Goal: Task Accomplishment & Management: Complete application form

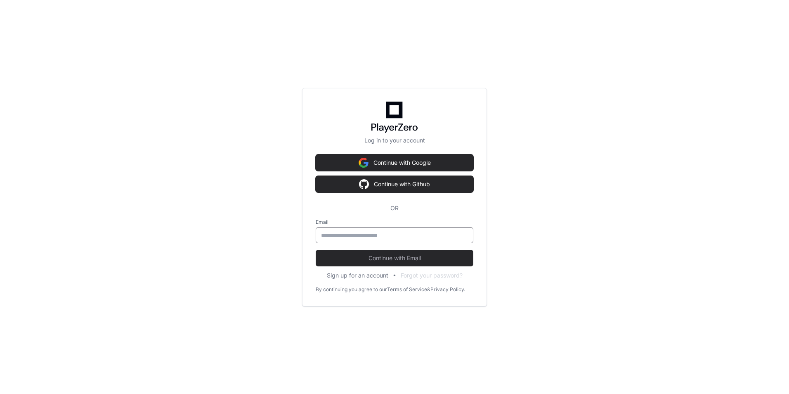
click at [399, 236] on input "email" at bounding box center [394, 235] width 147 height 8
click at [382, 227] on div "*******" at bounding box center [395, 235] width 158 height 16
type input "**********"
click at [316, 250] on button "Continue with Email" at bounding box center [395, 258] width 158 height 16
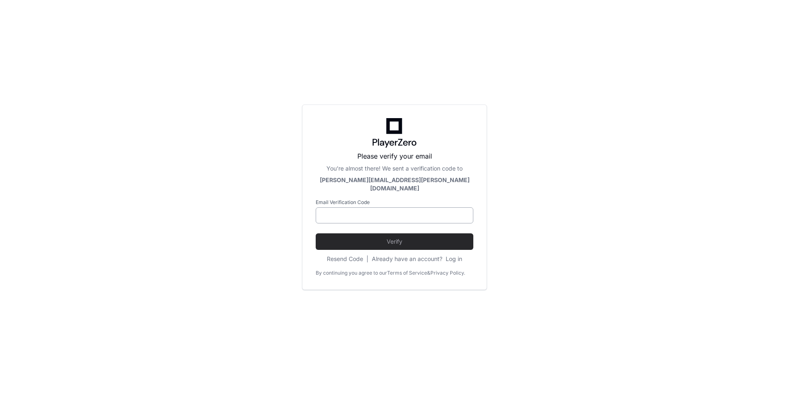
click at [384, 211] on input at bounding box center [394, 215] width 147 height 8
type input "******"
click at [316, 233] on button "Verify" at bounding box center [395, 241] width 158 height 16
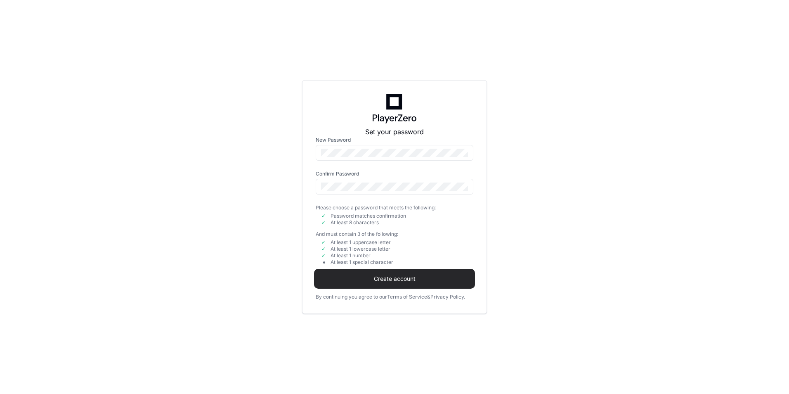
click at [401, 278] on span "Create account" at bounding box center [395, 278] width 158 height 8
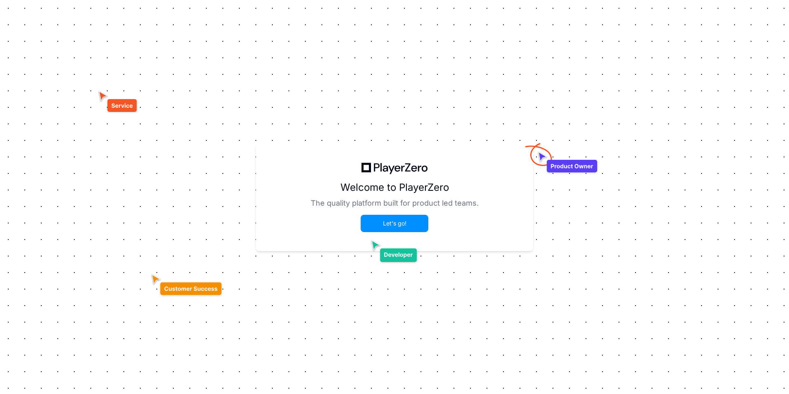
click at [398, 228] on button "Let's go!" at bounding box center [394, 223] width 66 height 16
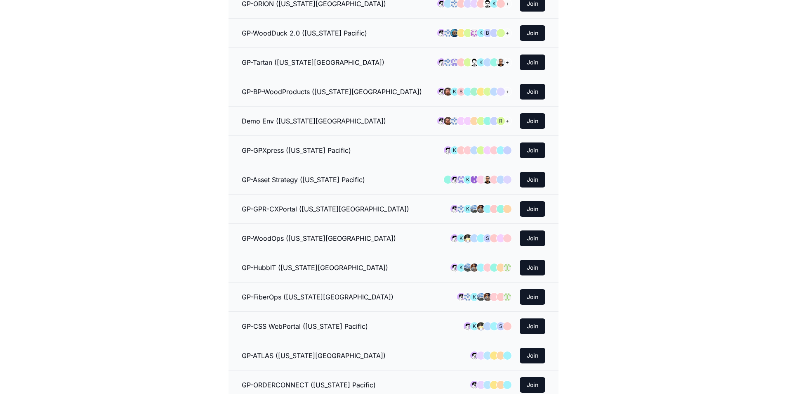
scroll to position [247, 0]
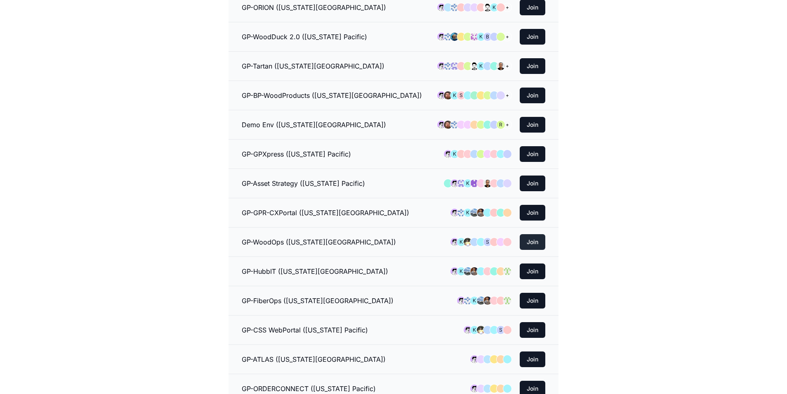
click at [535, 244] on button "Join" at bounding box center [533, 242] width 26 height 16
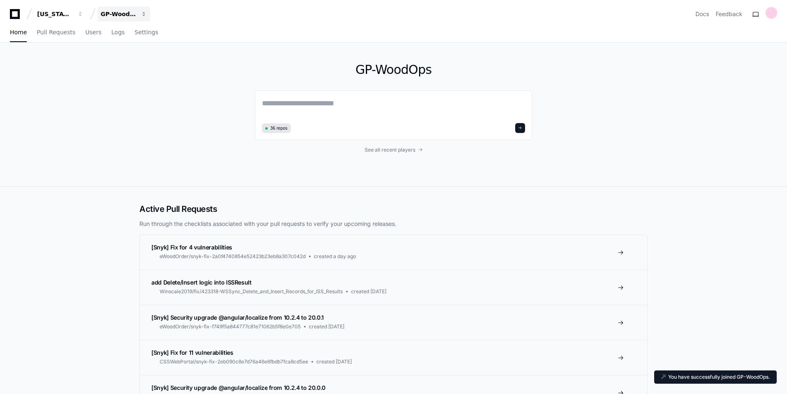
click at [83, 15] on span "button" at bounding box center [81, 14] width 6 height 6
click at [249, 181] on div "GP-WoodOps 36 repos See all recent players" at bounding box center [394, 114] width 528 height 144
click at [83, 14] on span "button" at bounding box center [81, 14] width 6 height 6
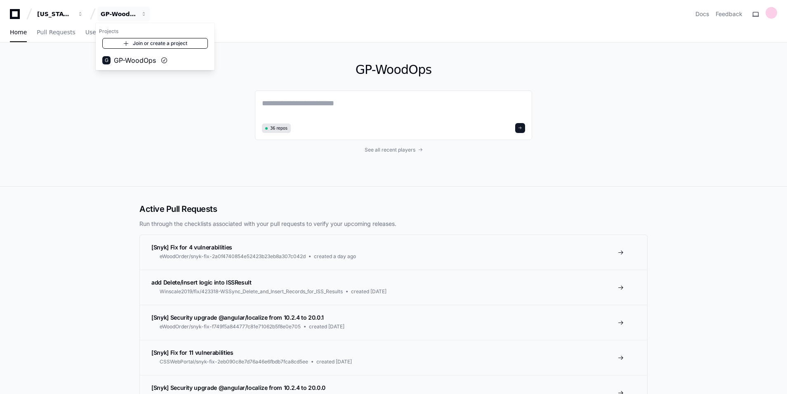
click at [137, 44] on link "Join or create a project" at bounding box center [155, 43] width 106 height 11
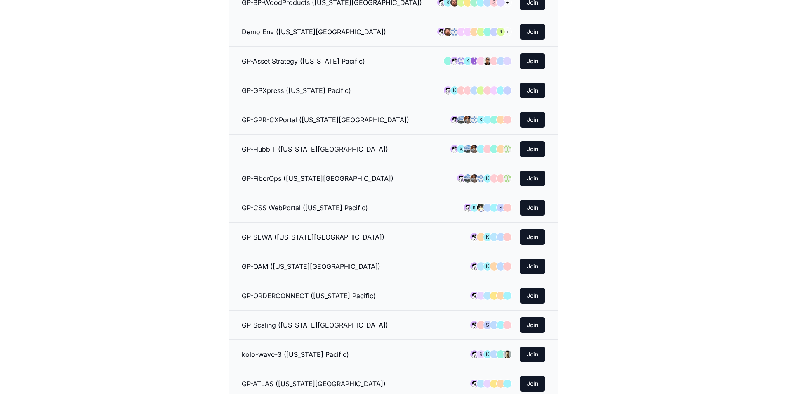
scroll to position [371, 0]
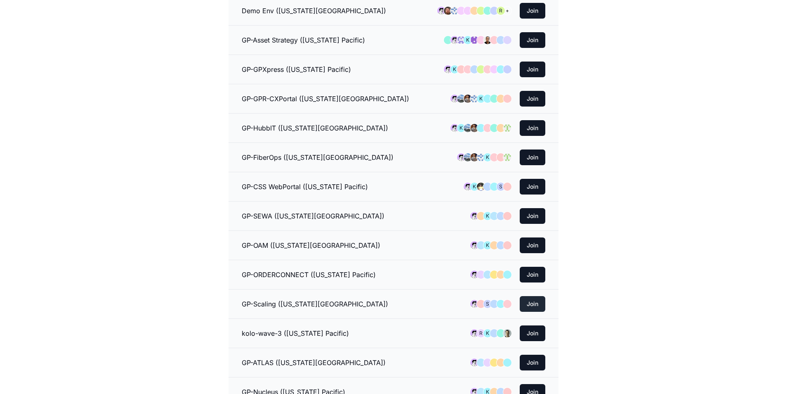
click at [530, 303] on button "Join" at bounding box center [533, 304] width 26 height 16
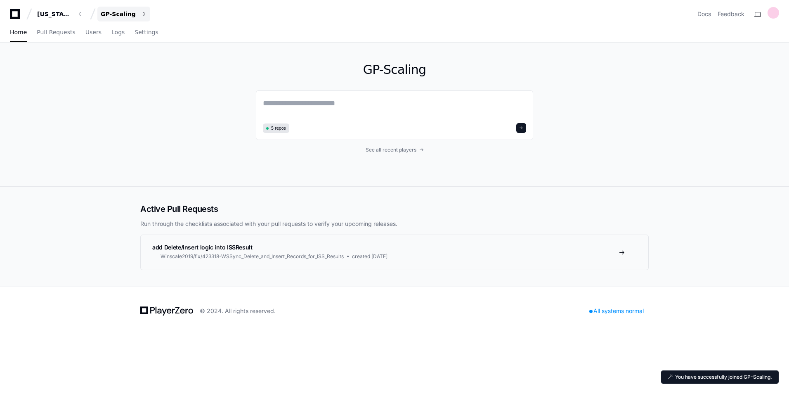
click at [140, 17] on button "GP-Scaling" at bounding box center [123, 14] width 53 height 15
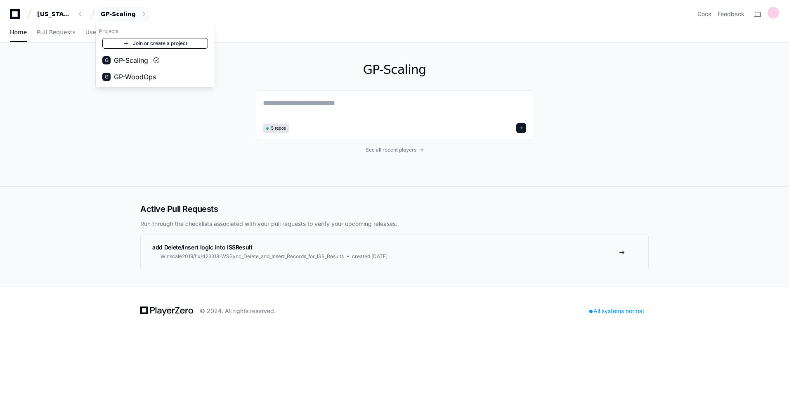
click at [160, 45] on link "Join or create a project" at bounding box center [155, 43] width 106 height 11
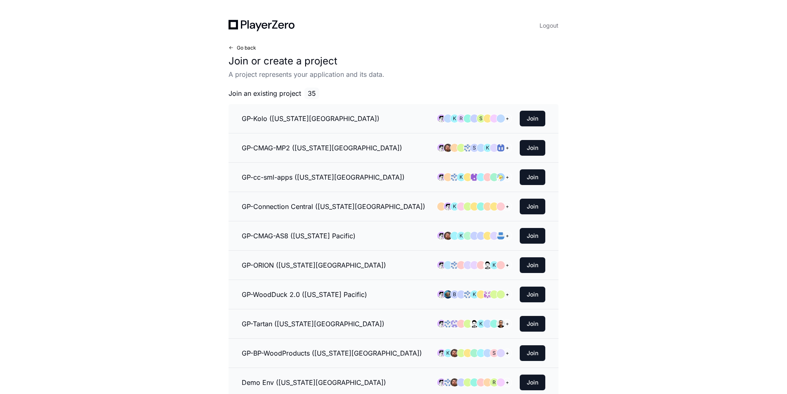
click at [231, 45] on span at bounding box center [231, 47] width 5 height 5
